Goal: Task Accomplishment & Management: Use online tool/utility

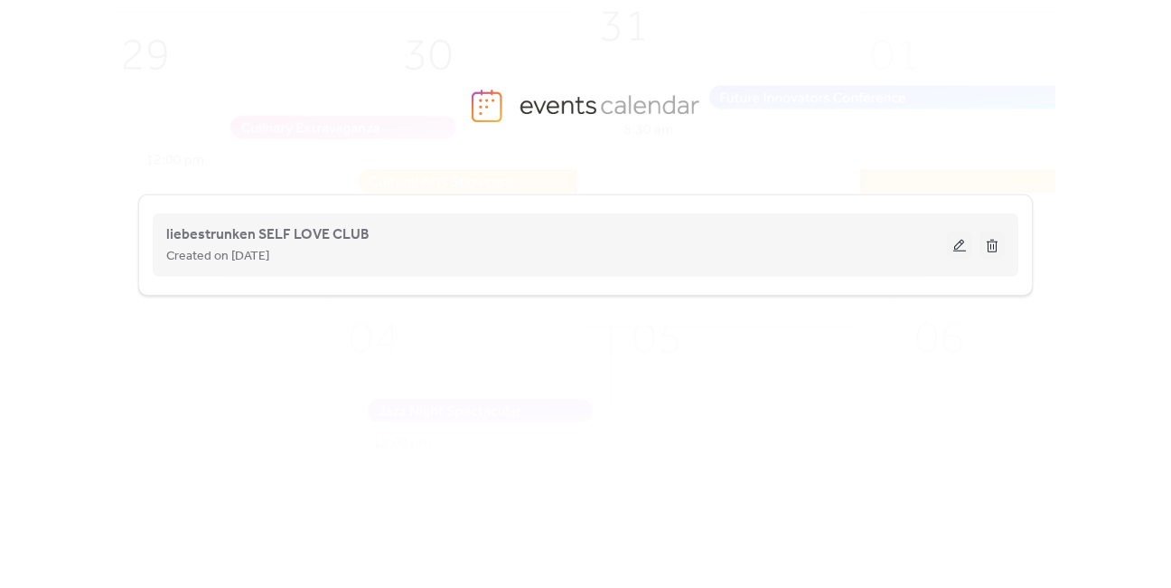
click at [959, 241] on button at bounding box center [959, 244] width 25 height 27
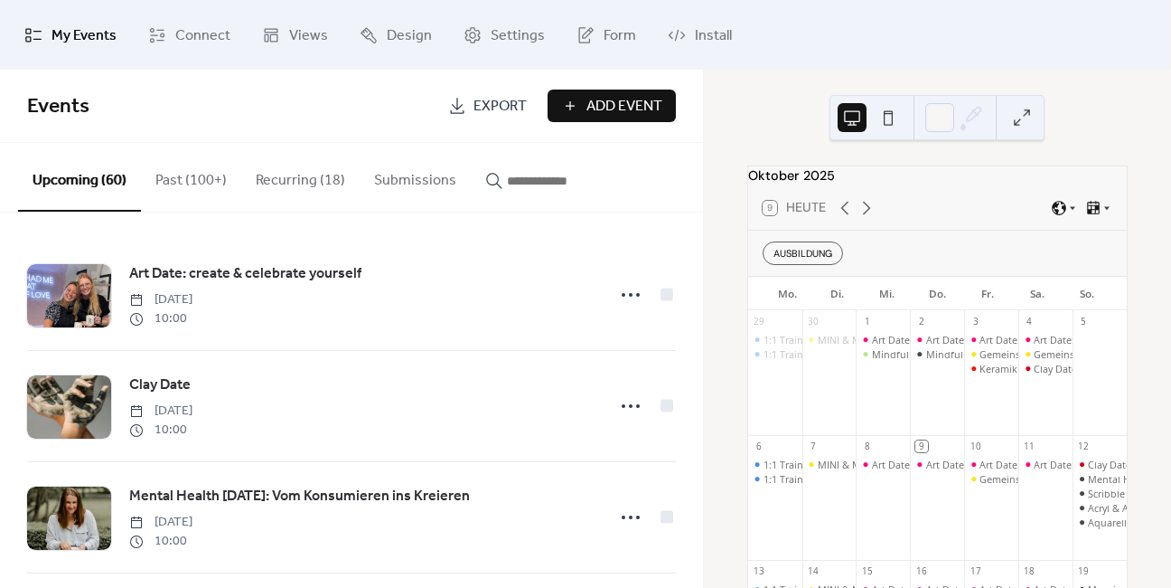
click at [512, 177] on input "button" at bounding box center [561, 181] width 108 height 22
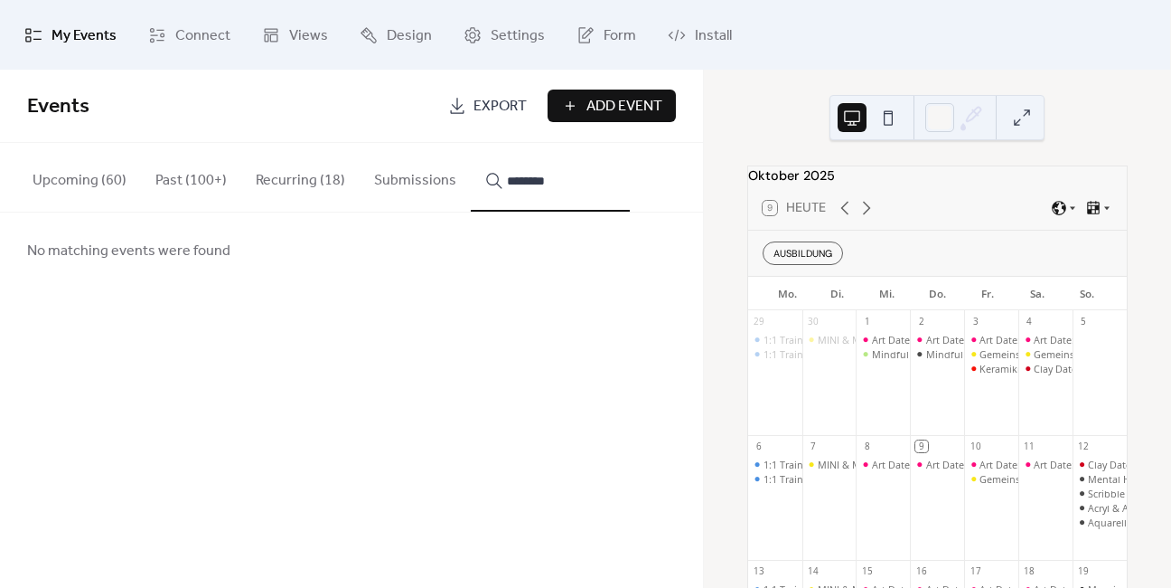
type input "*********"
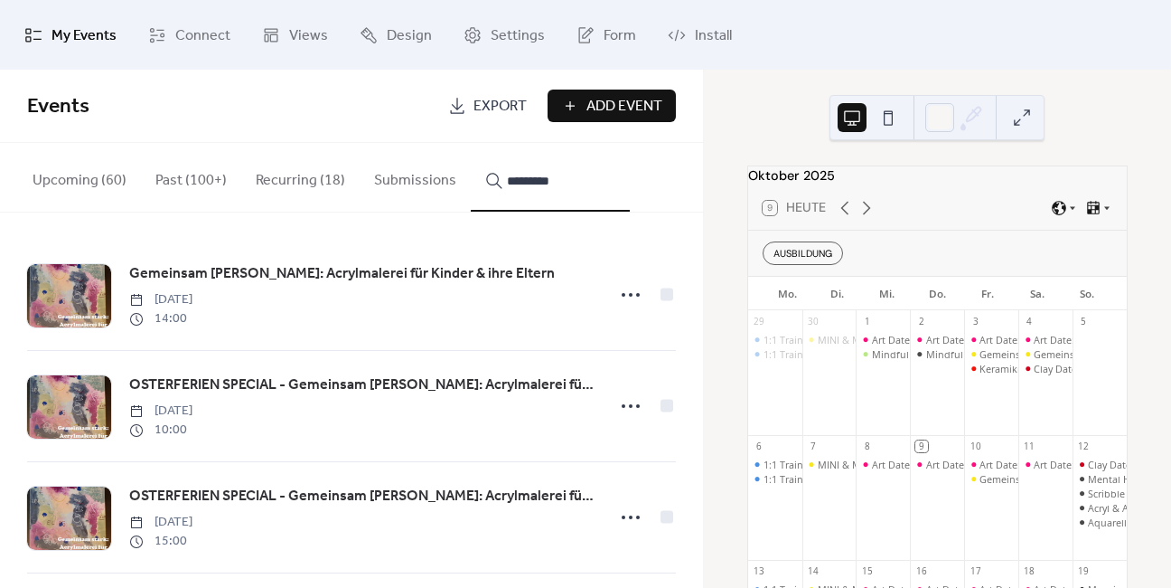
click at [507, 181] on input "*********" at bounding box center [561, 181] width 108 height 22
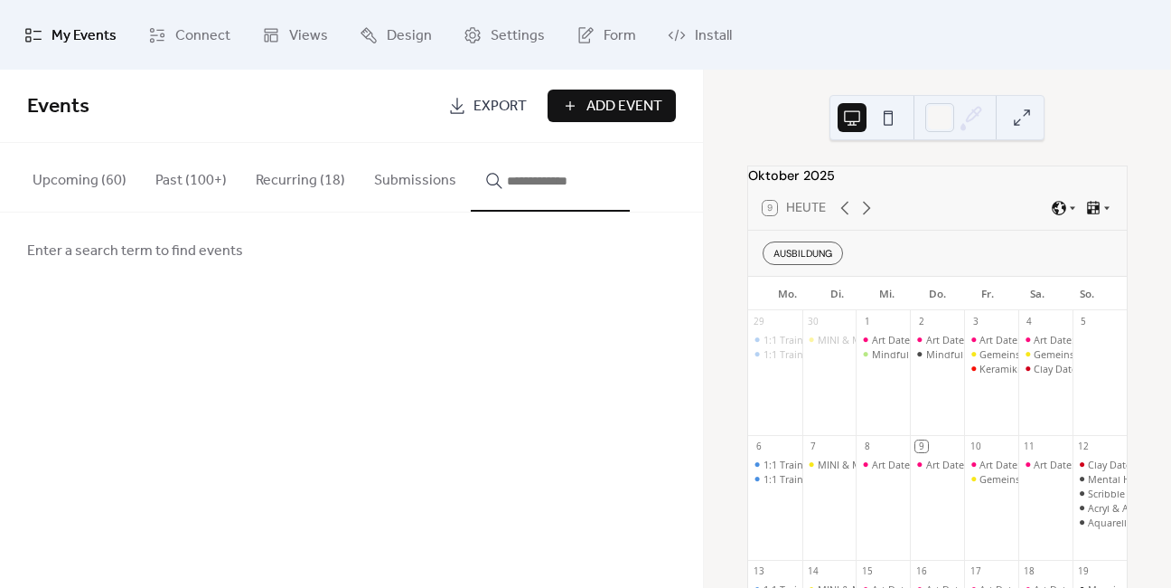
click at [87, 178] on button "Upcoming (60)" at bounding box center [79, 176] width 123 height 67
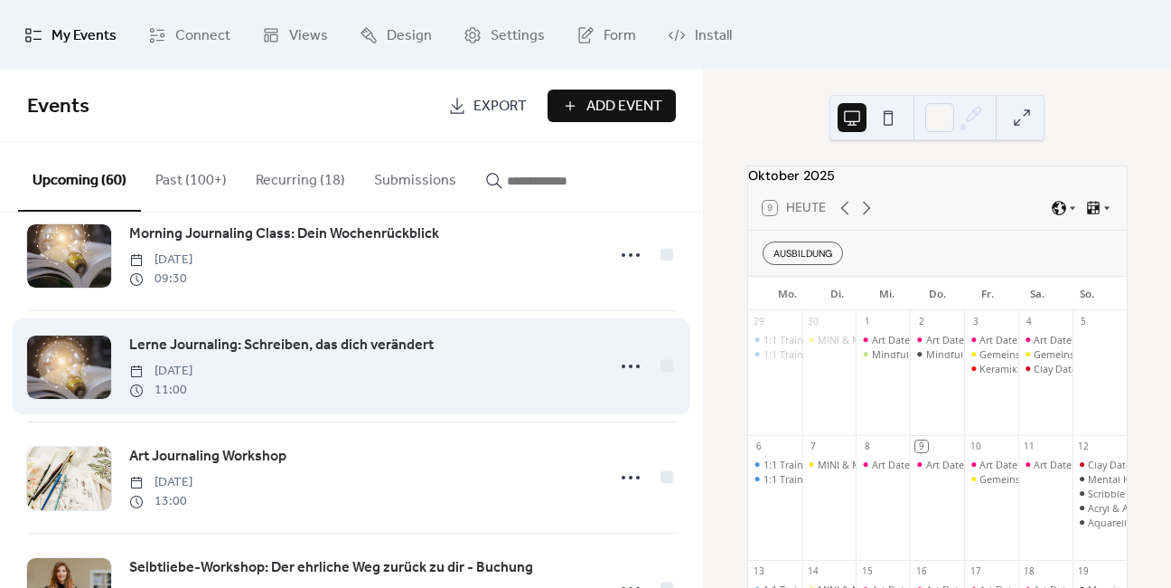
scroll to position [940, 0]
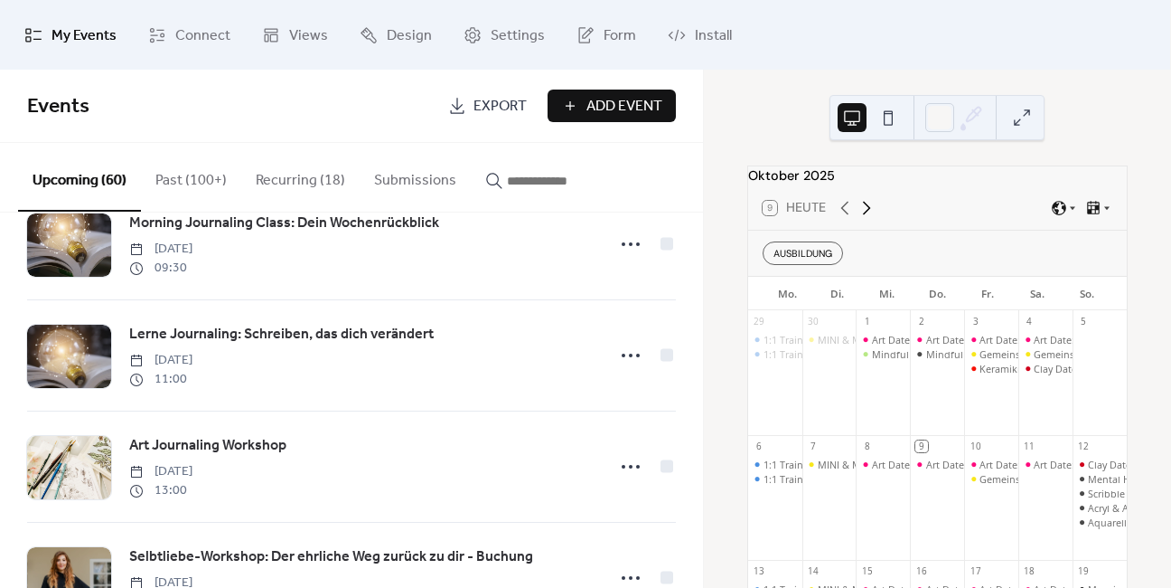
click at [867, 215] on icon at bounding box center [867, 208] width 22 height 22
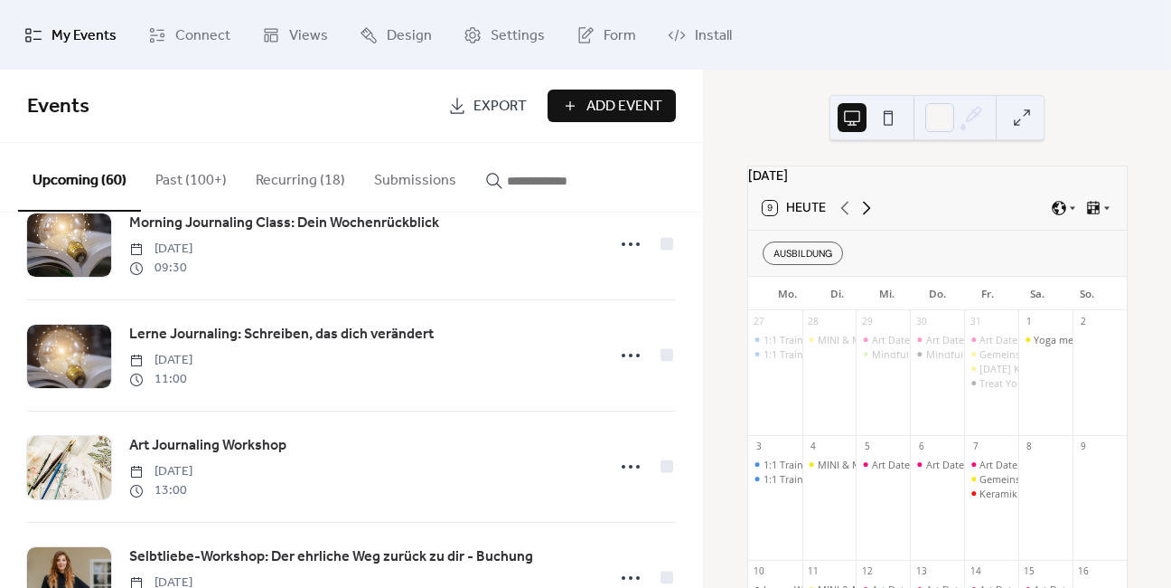
click at [867, 214] on icon at bounding box center [867, 208] width 8 height 14
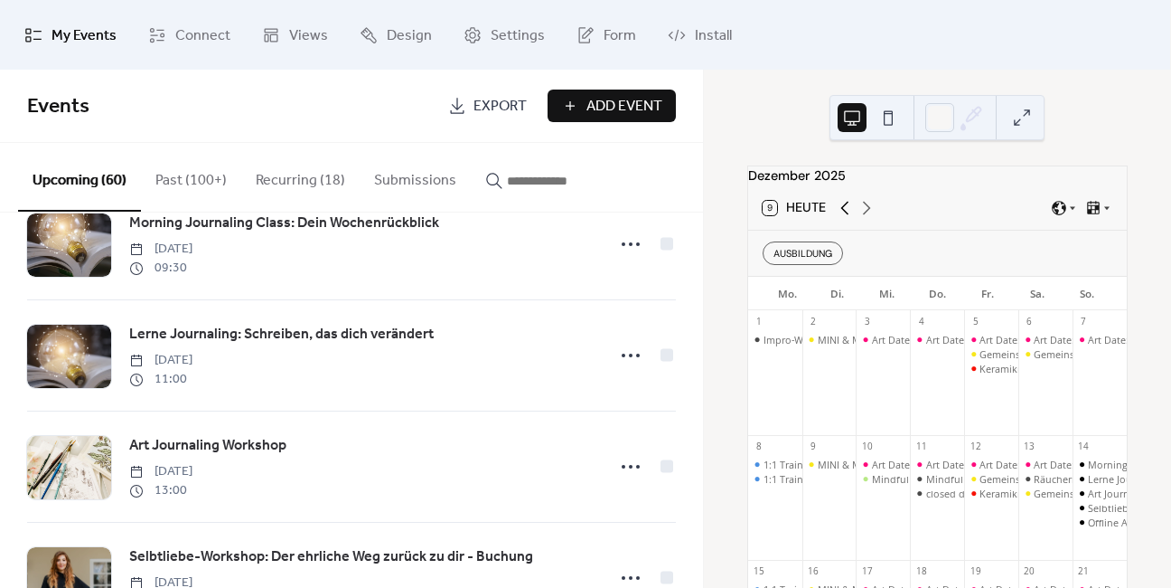
click at [846, 214] on icon at bounding box center [845, 208] width 8 height 14
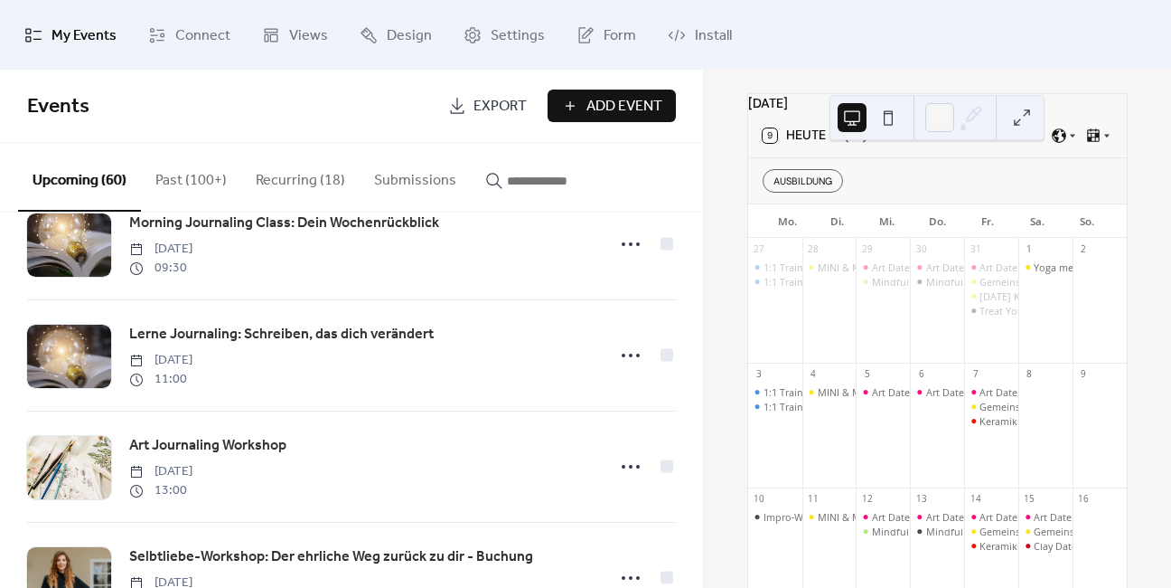
scroll to position [145, 0]
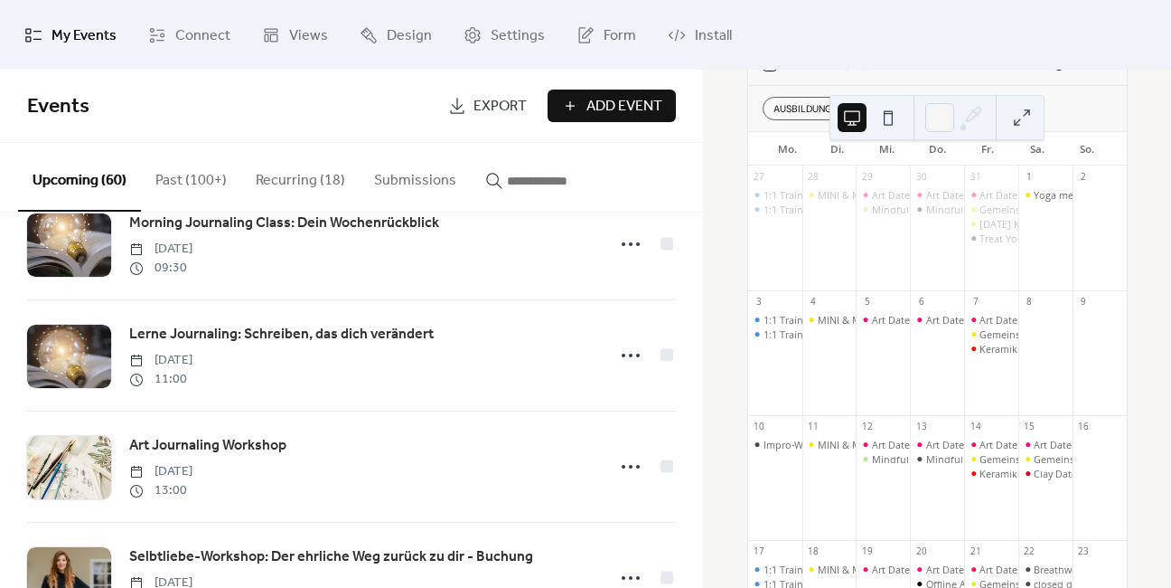
click at [1024, 433] on div "15" at bounding box center [1030, 426] width 13 height 13
click at [870, 74] on icon at bounding box center [867, 63] width 22 height 22
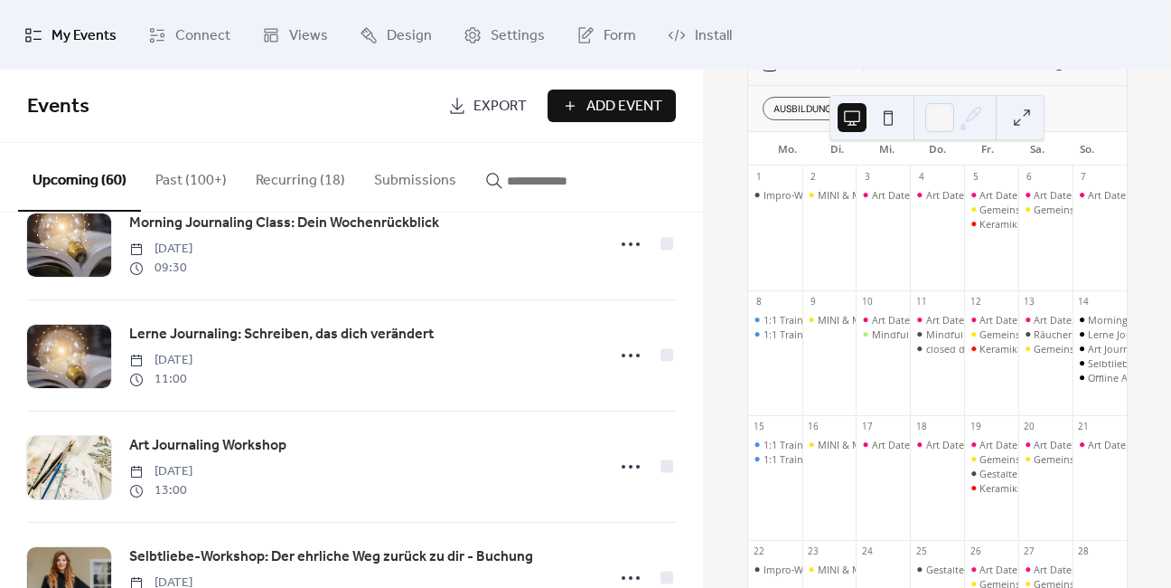
click at [865, 74] on icon at bounding box center [867, 63] width 22 height 22
click at [1024, 433] on div "17" at bounding box center [1030, 426] width 13 height 13
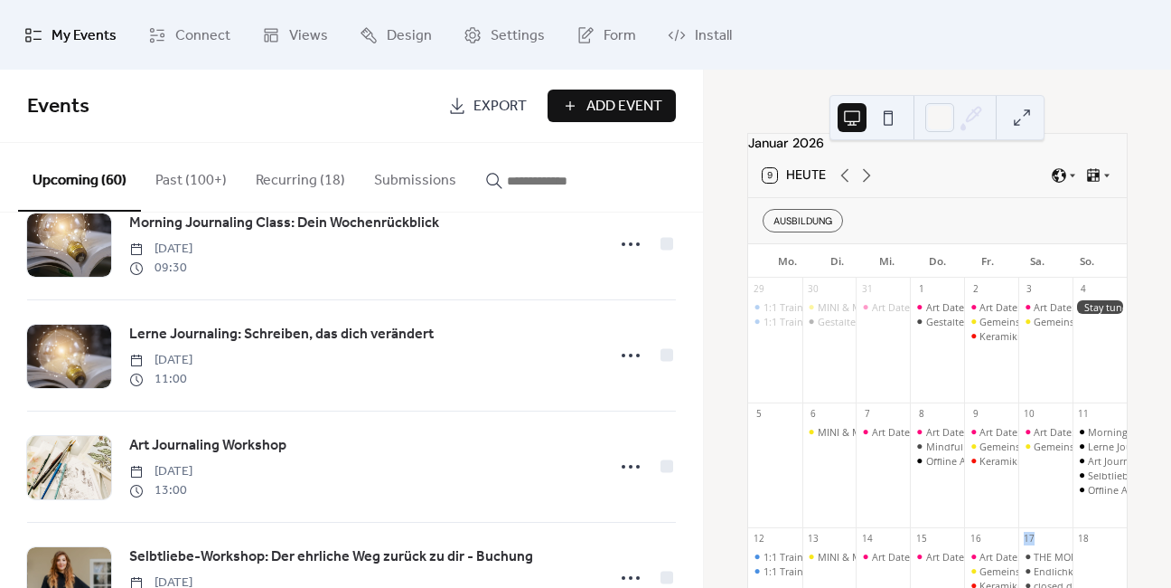
scroll to position [0, 0]
